Goal: Task Accomplishment & Management: Use online tool/utility

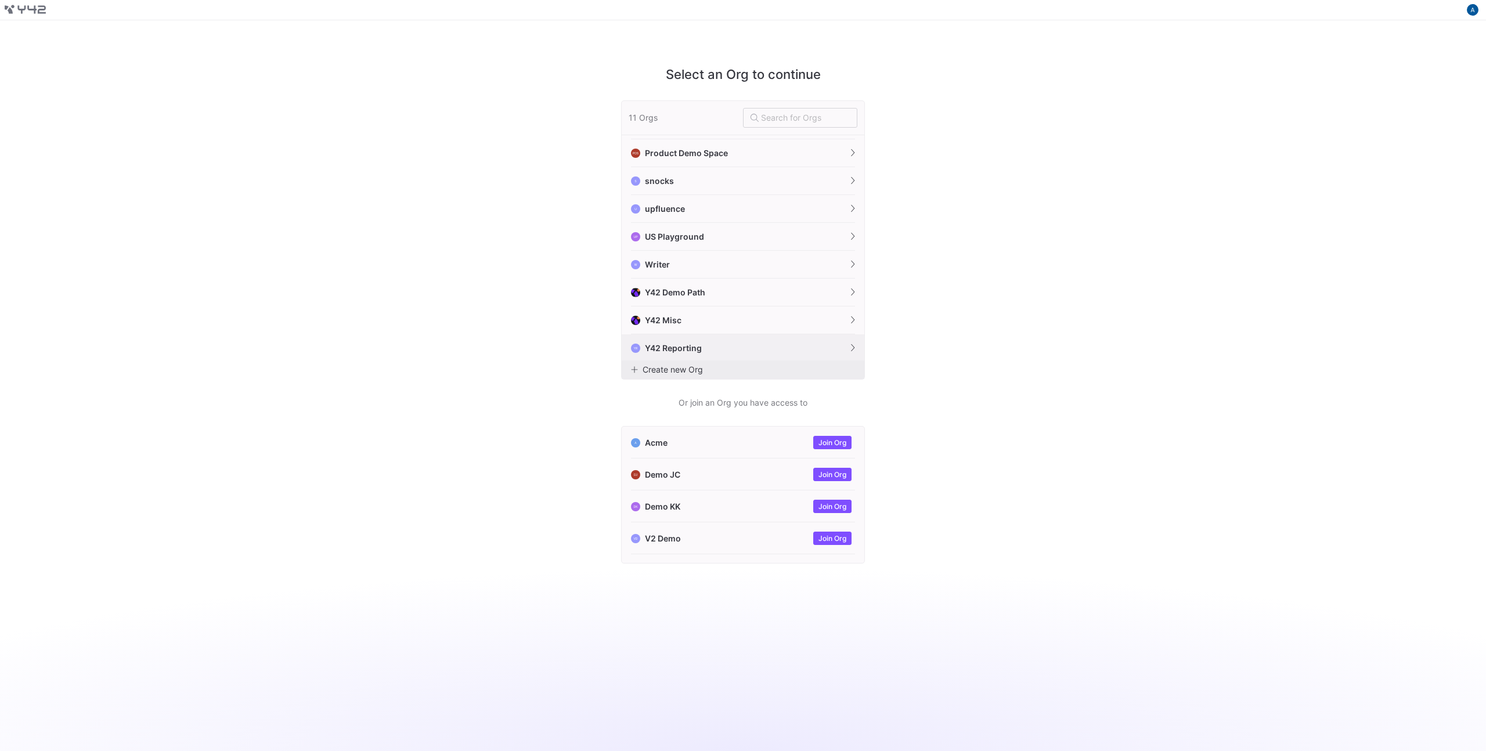
scroll to position [81, 0]
click at [693, 318] on button "Y42 Misc" at bounding box center [743, 319] width 243 height 28
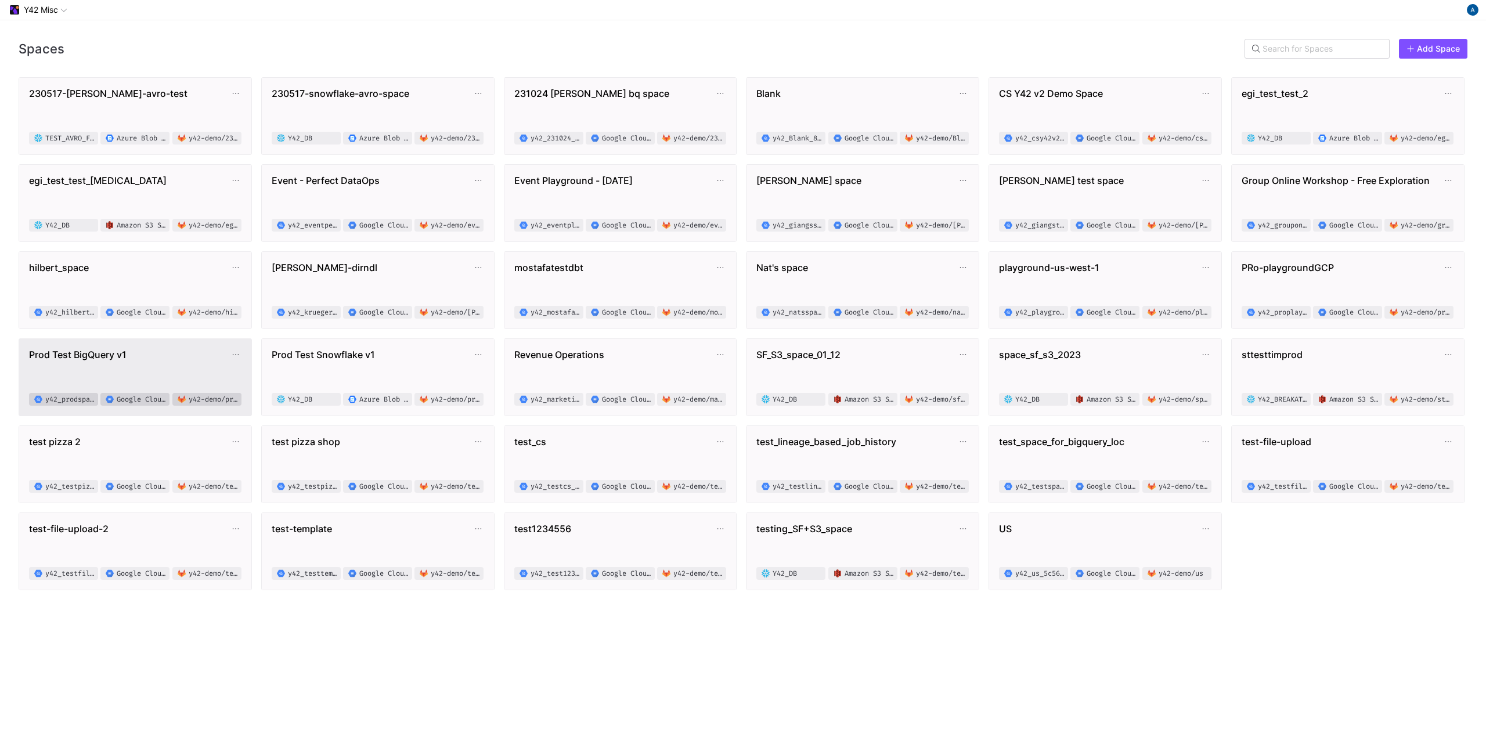
click at [89, 359] on span "Prod Test BigQuery v1" at bounding box center [129, 355] width 201 height 12
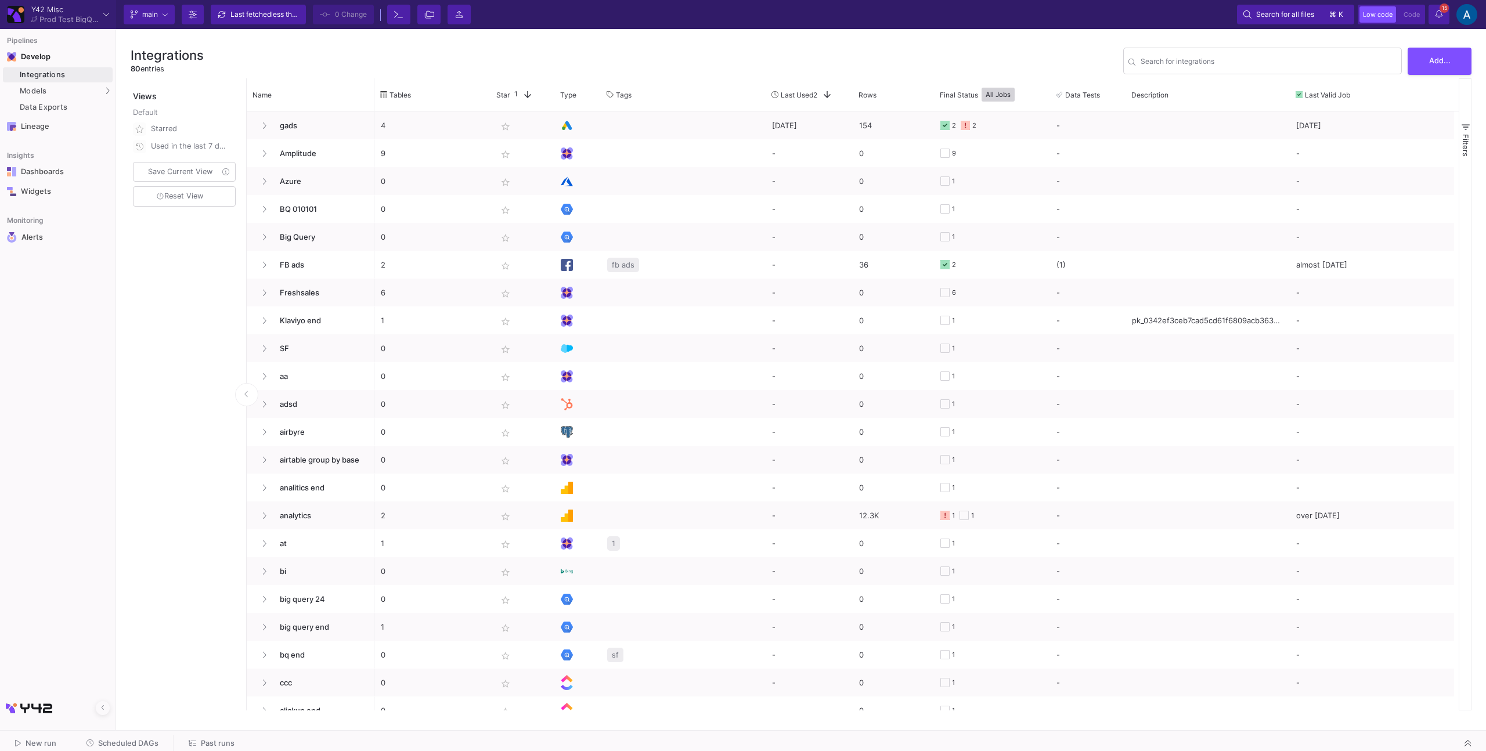
click at [1443, 48] on button "Add..." at bounding box center [1440, 61] width 64 height 27
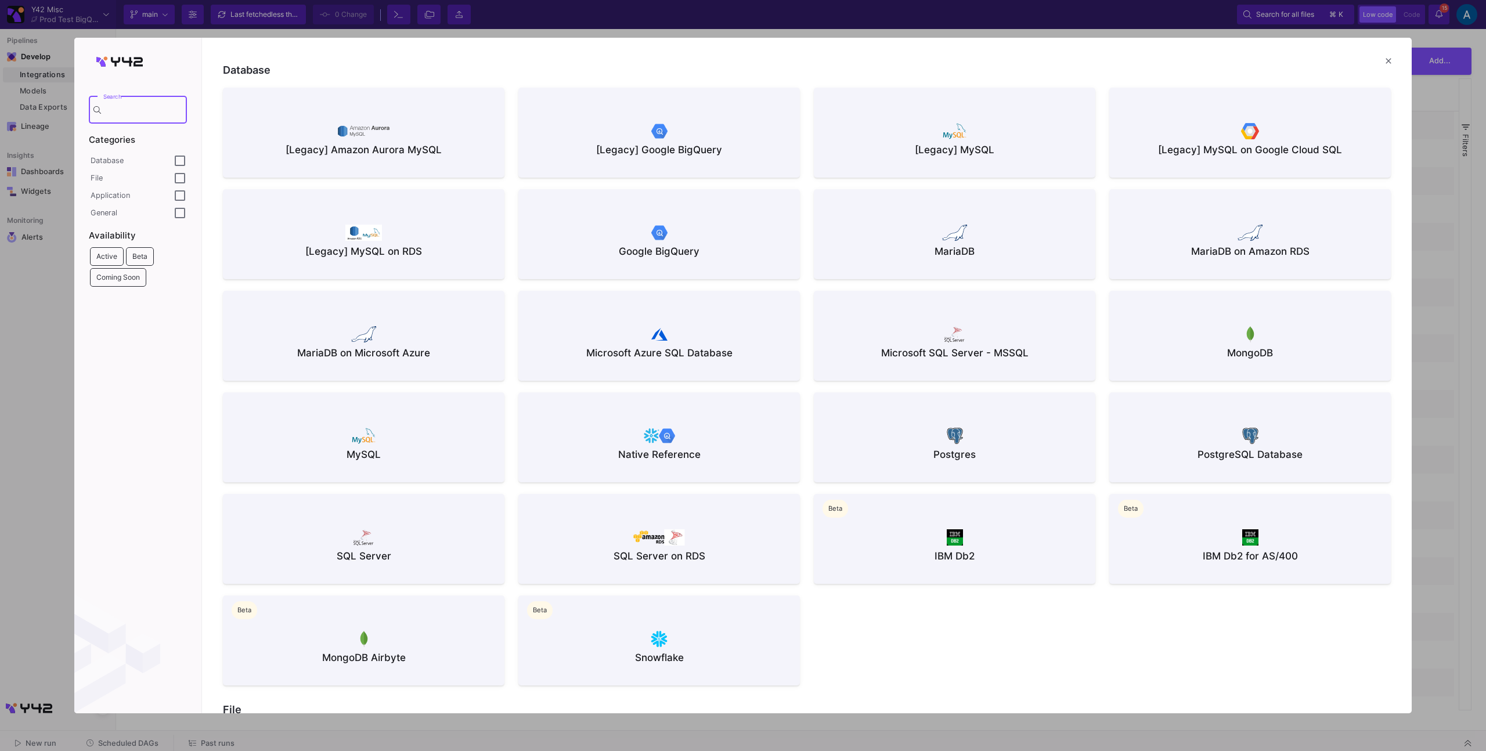
type input "a"
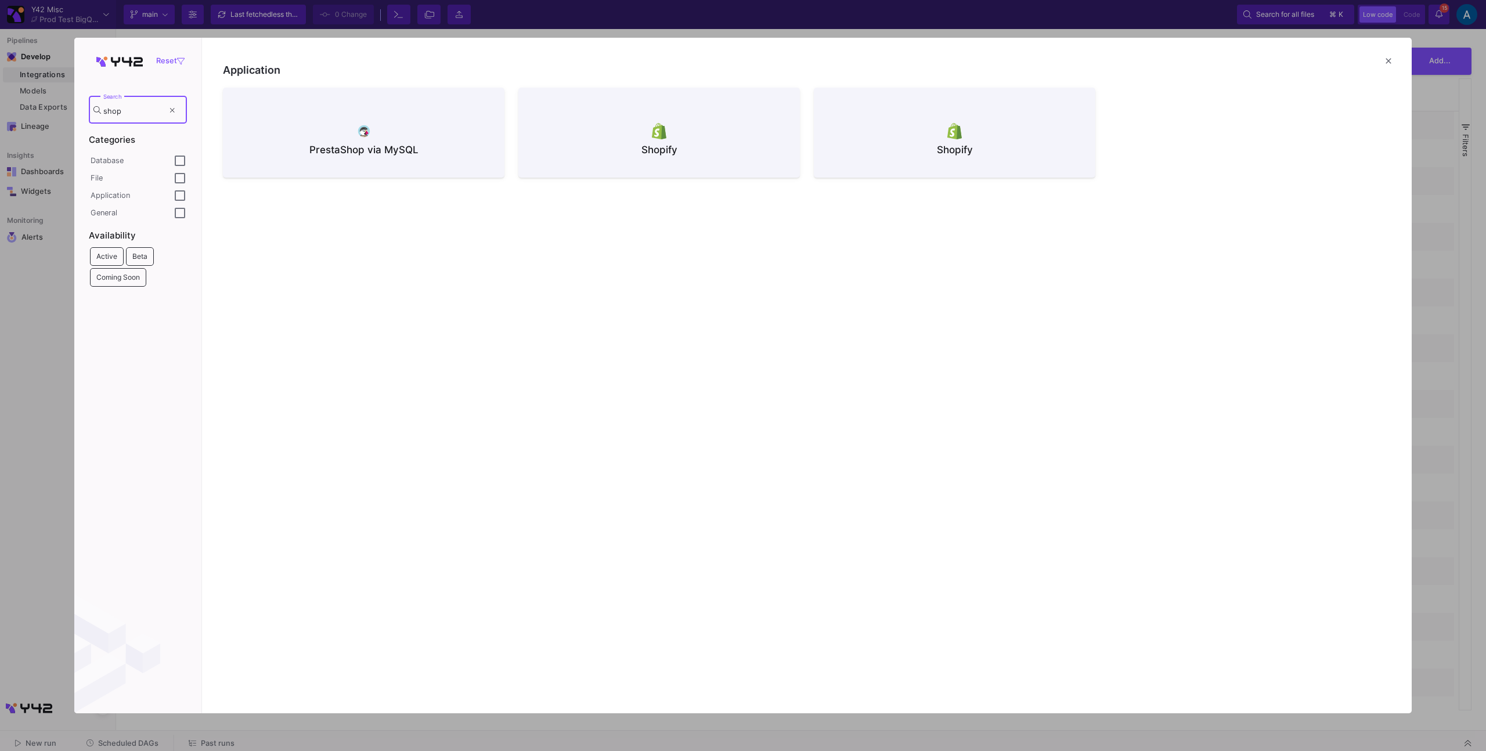
type input "shop"
click at [692, 145] on div "Shopify" at bounding box center [659, 150] width 263 height 15
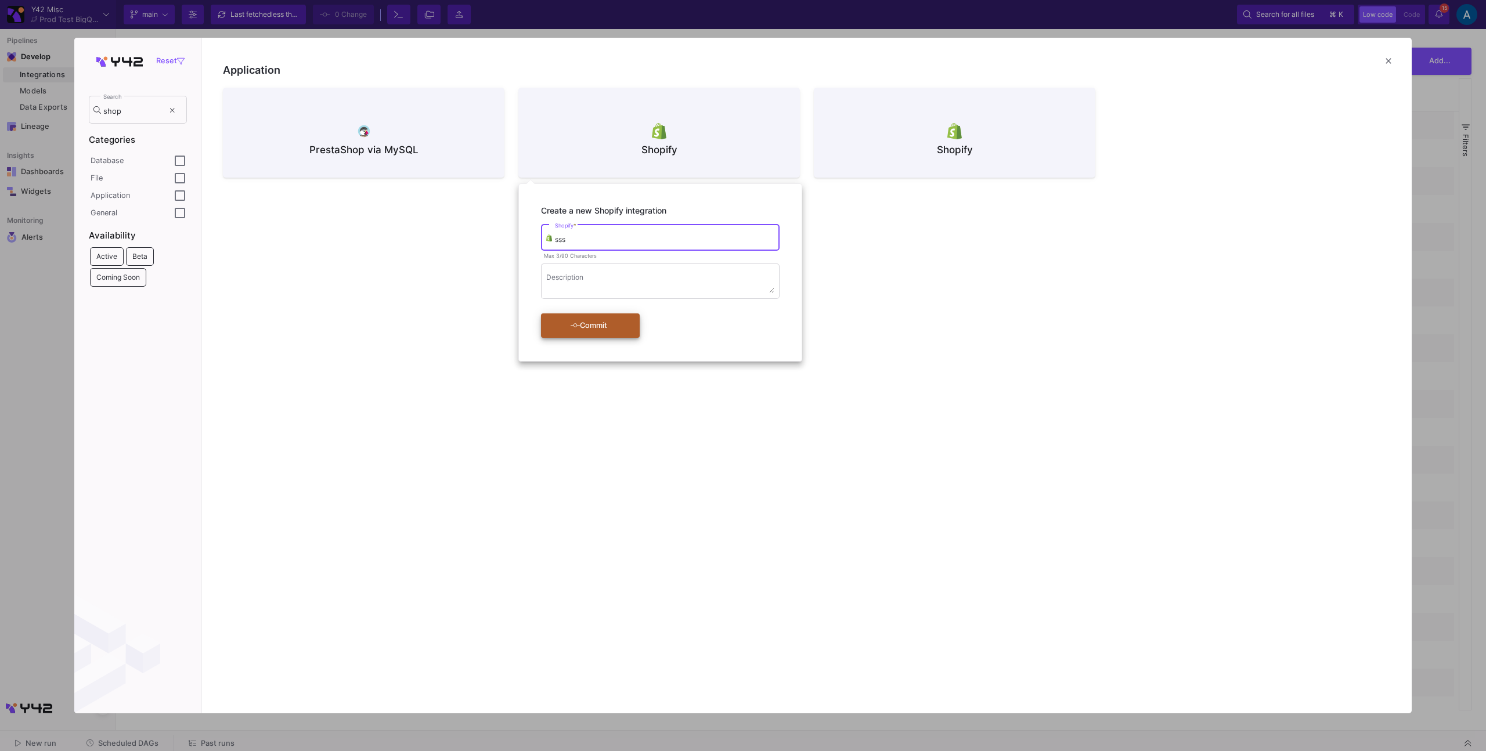
type input "sss"
click at [592, 330] on div "Commit" at bounding box center [589, 325] width 67 height 21
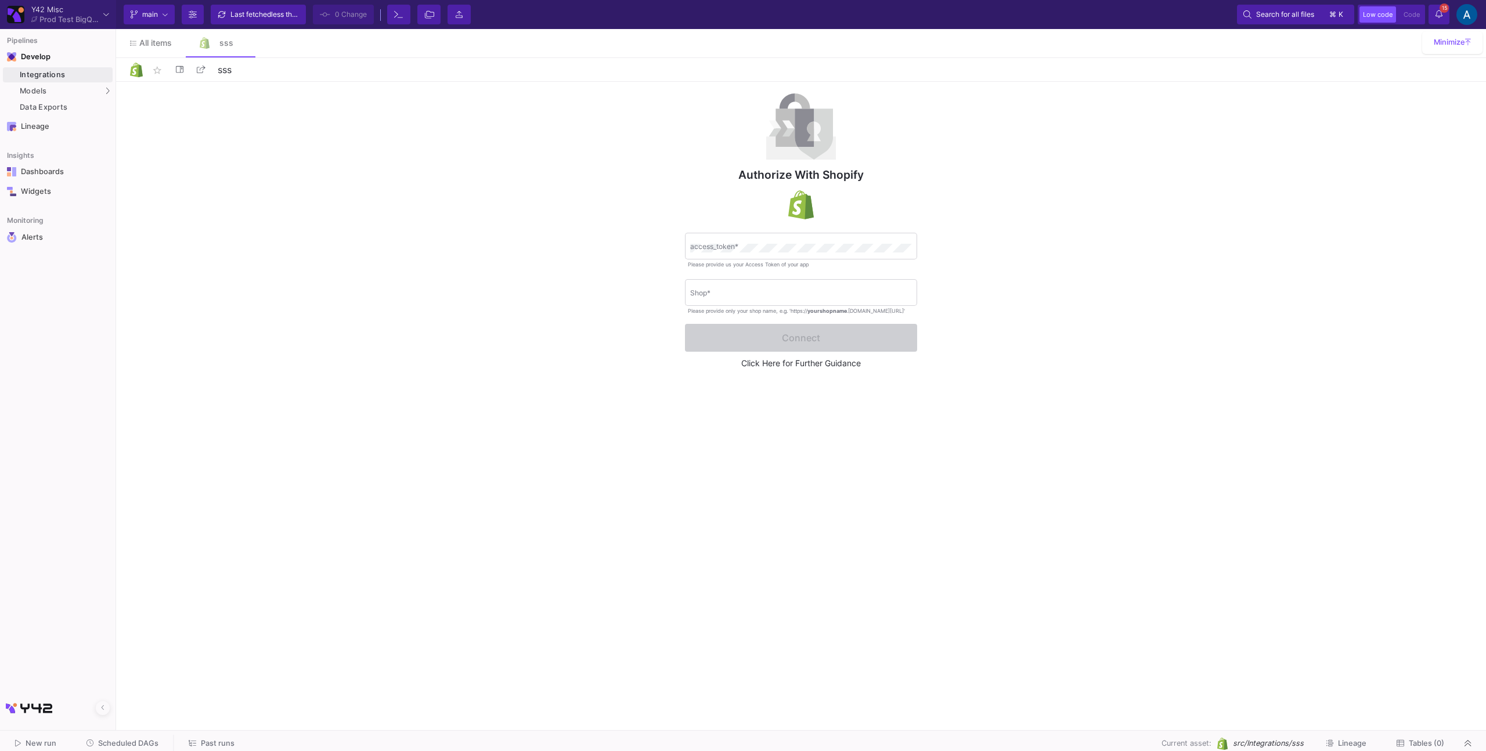
click at [54, 70] on div "Integrations" at bounding box center [65, 74] width 90 height 9
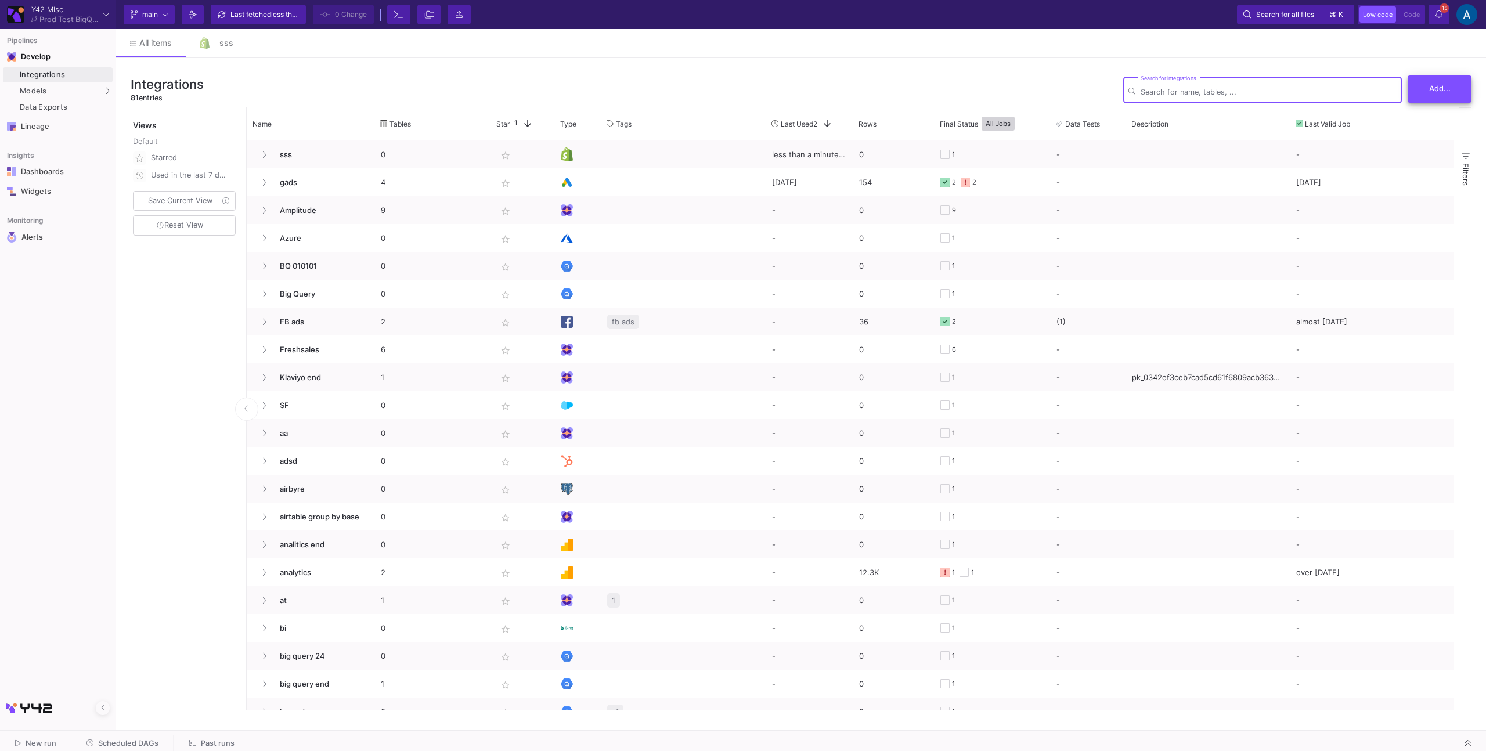
click at [1426, 87] on button "Add..." at bounding box center [1440, 88] width 64 height 27
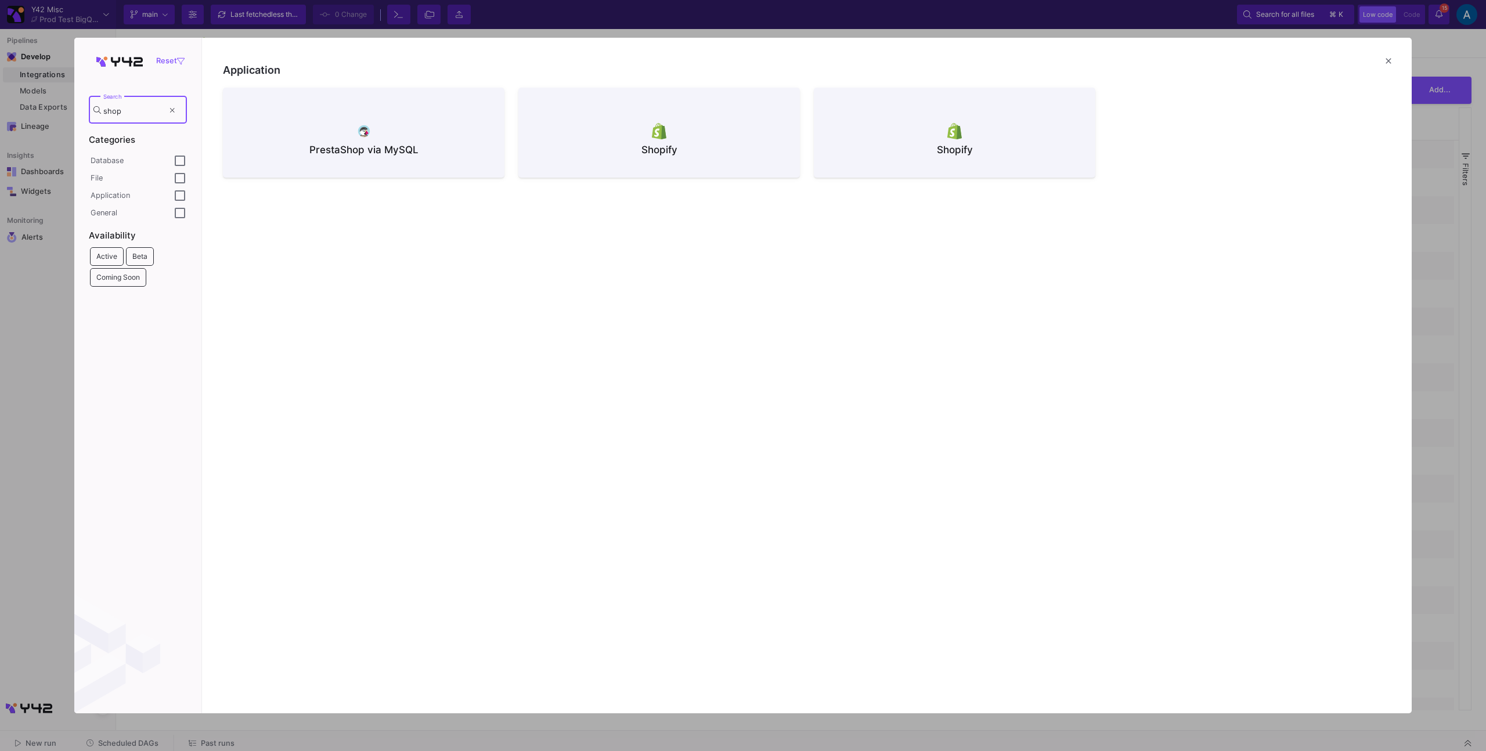
type input "shop"
click at [933, 136] on div at bounding box center [954, 131] width 263 height 17
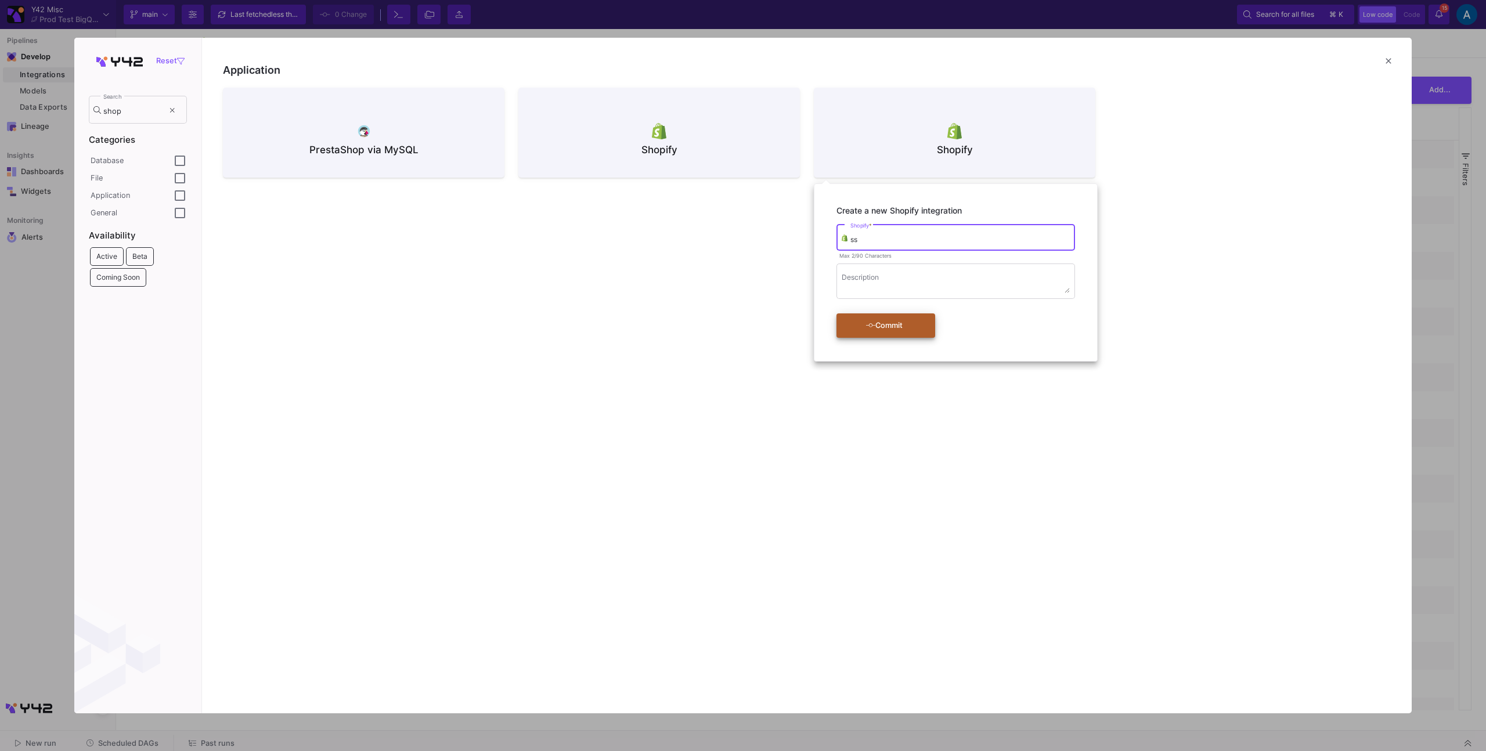
type input "ss"
click at [891, 327] on div "Commit" at bounding box center [884, 325] width 67 height 21
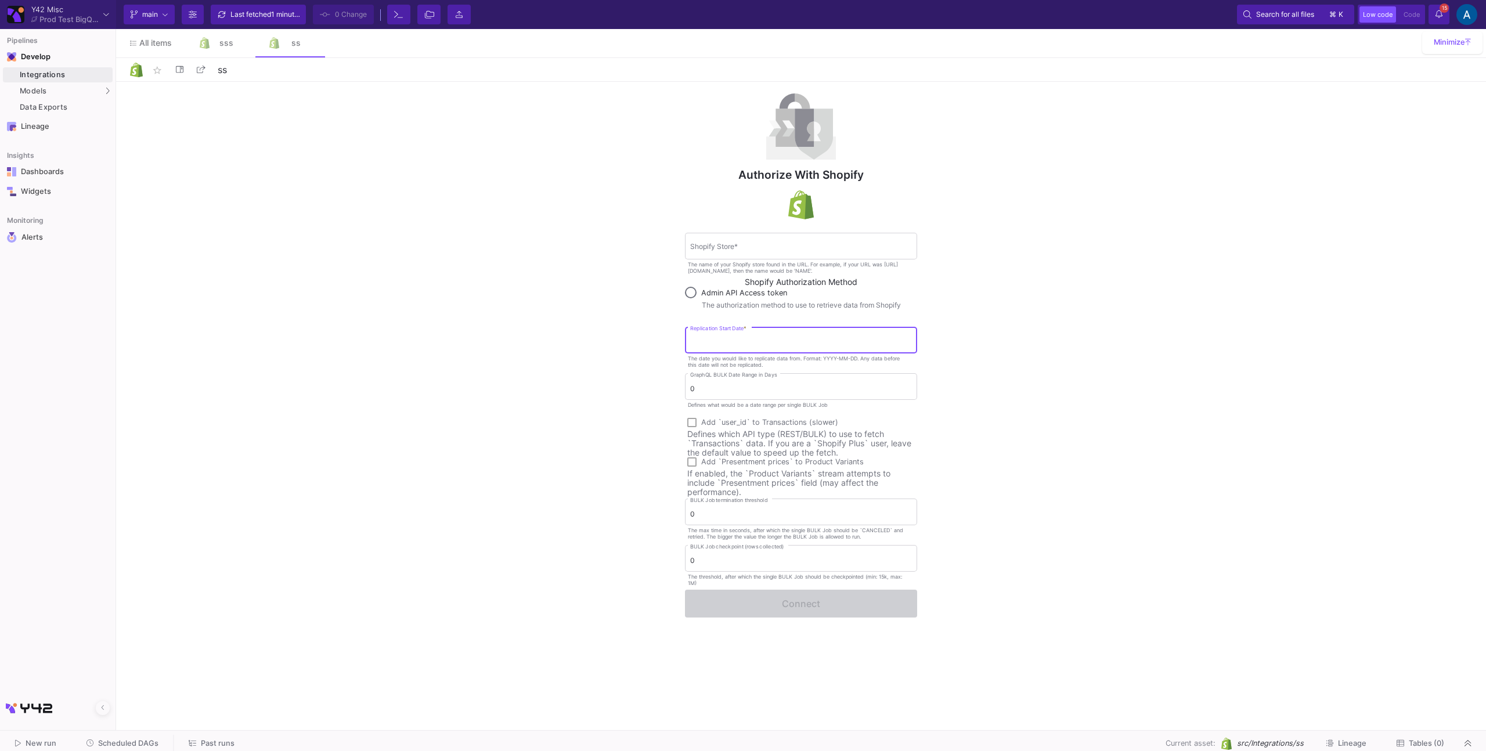
click at [856, 338] on input "Replication Start Date *" at bounding box center [801, 342] width 222 height 9
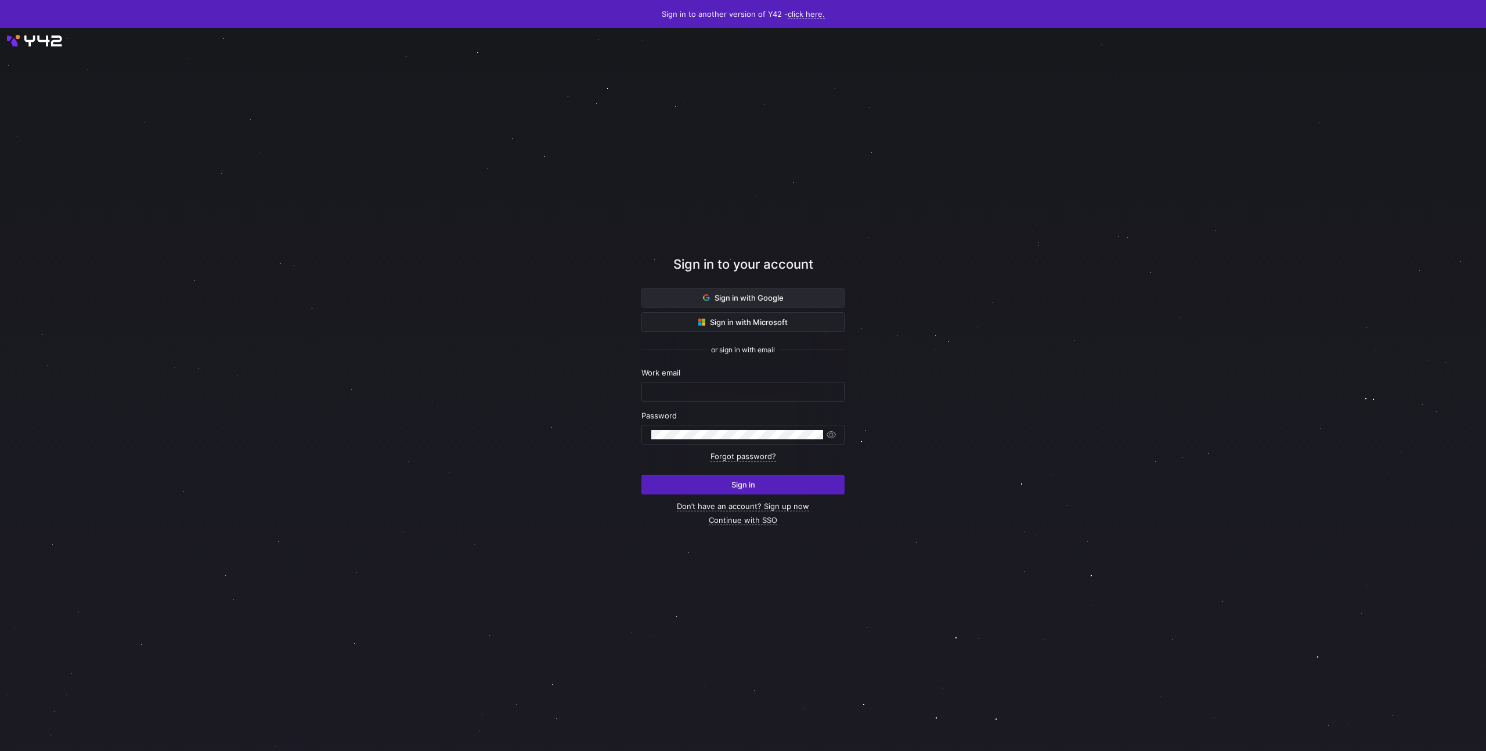
click at [755, 293] on span "Sign in with Google" at bounding box center [743, 297] width 81 height 9
